Goal: Navigation & Orientation: Find specific page/section

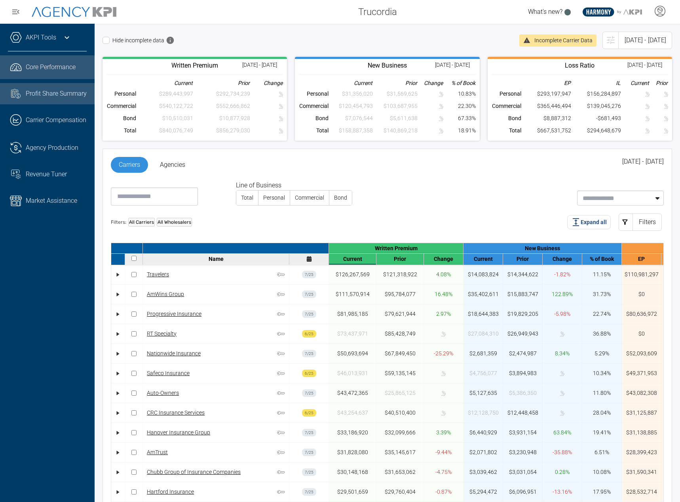
click at [25, 92] on link "Task List Cash Streamline Icon: [URL][DOMAIN_NAME] Profit Share Summary" at bounding box center [47, 93] width 95 height 21
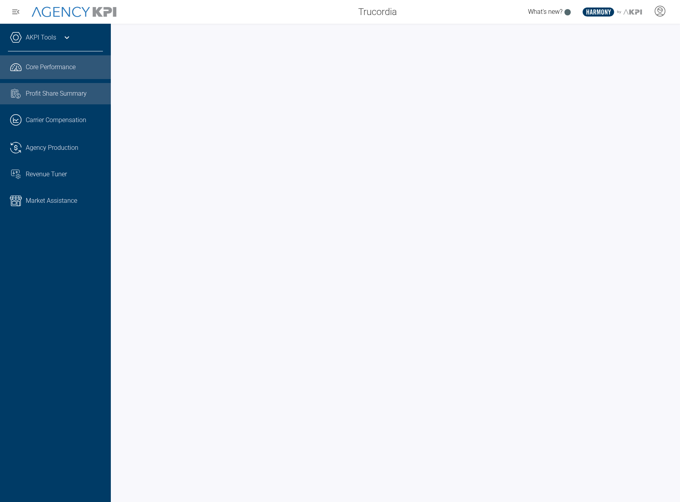
click at [34, 58] on link ".cls-1{fill:none;stroke:#221f20;stroke-linecap:round;stroke-linejoin:round;stro…" at bounding box center [55, 67] width 111 height 24
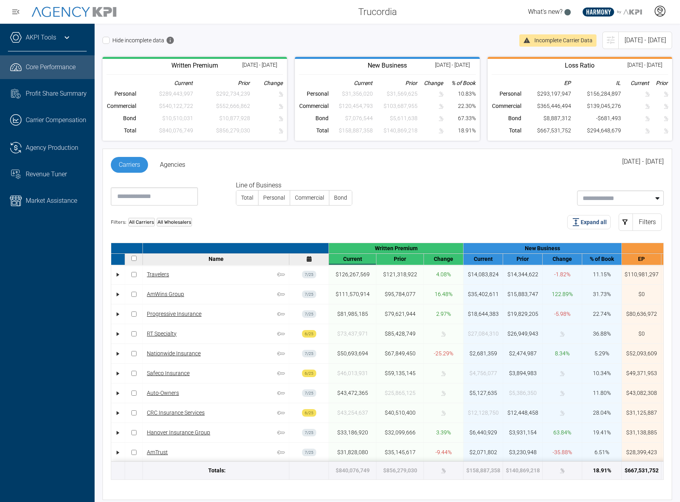
click at [660, 15] on icon at bounding box center [660, 11] width 12 height 12
click at [634, 32] on li "Log Out" at bounding box center [627, 32] width 85 height 17
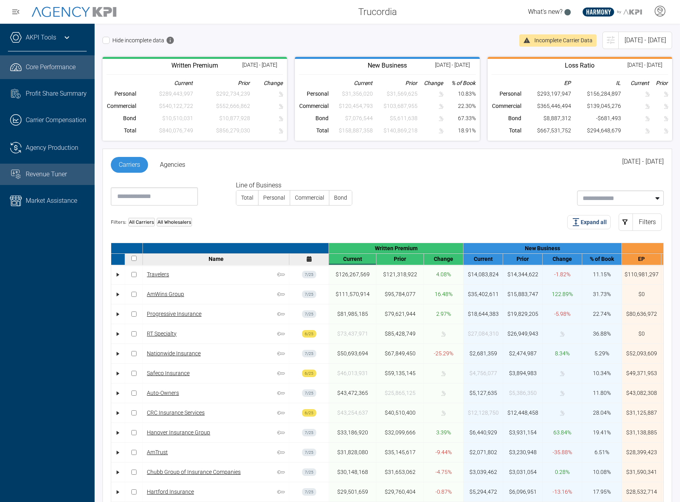
click at [45, 179] on span "Revenue Tuner" at bounding box center [46, 174] width 41 height 9
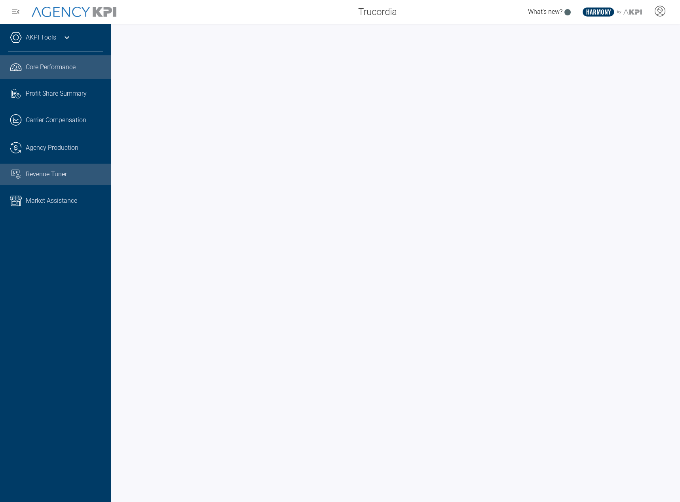
click at [38, 63] on link ".cls-1{fill:none;stroke:#221f20;stroke-linecap:round;stroke-linejoin:round;stro…" at bounding box center [55, 67] width 111 height 24
